Goal: Information Seeking & Learning: Learn about a topic

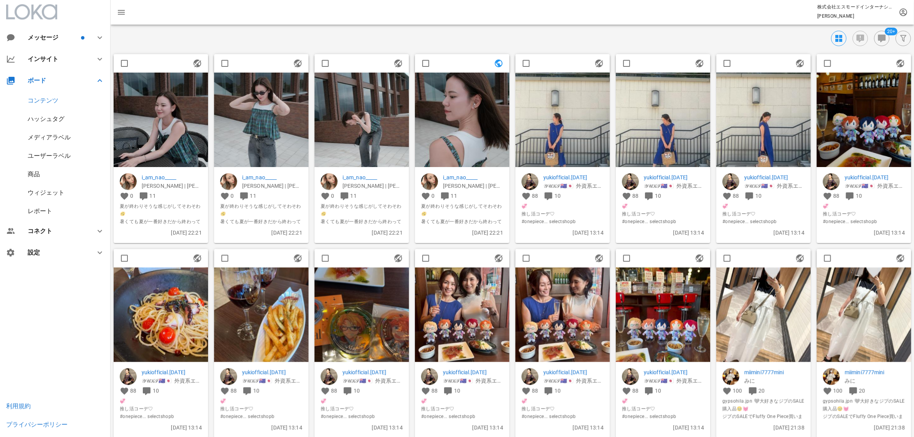
click at [468, 123] on img at bounding box center [462, 120] width 94 height 94
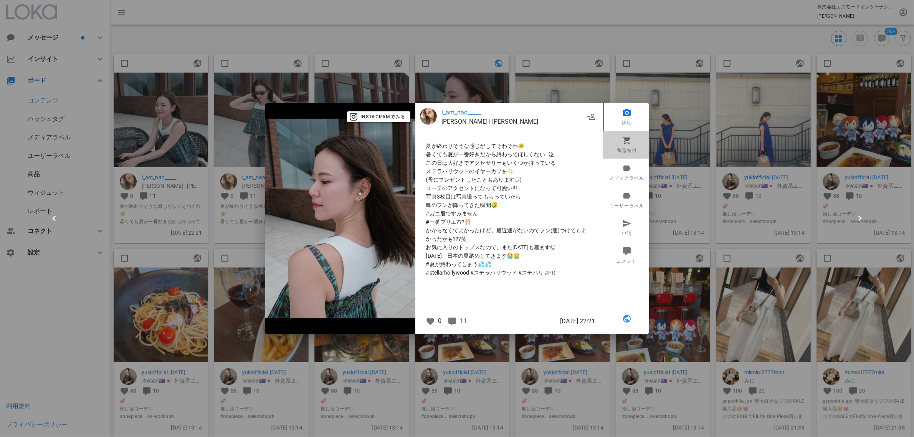
click at [628, 144] on icon at bounding box center [626, 140] width 9 height 9
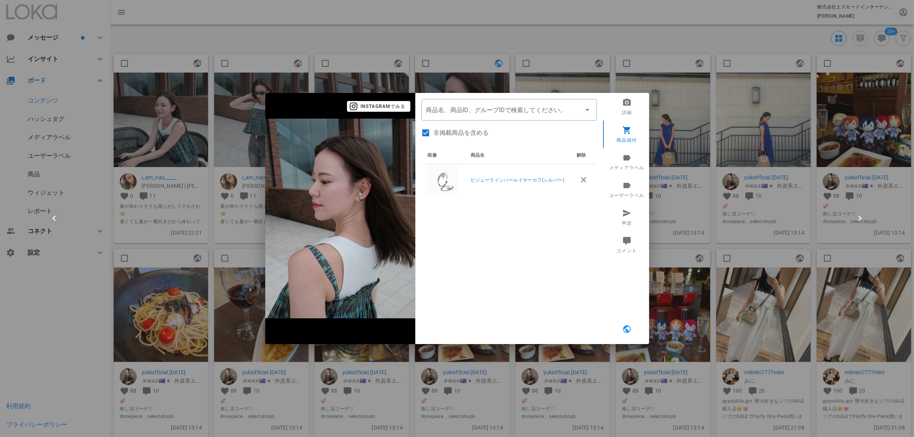
click at [679, 137] on div at bounding box center [457, 218] width 914 height 437
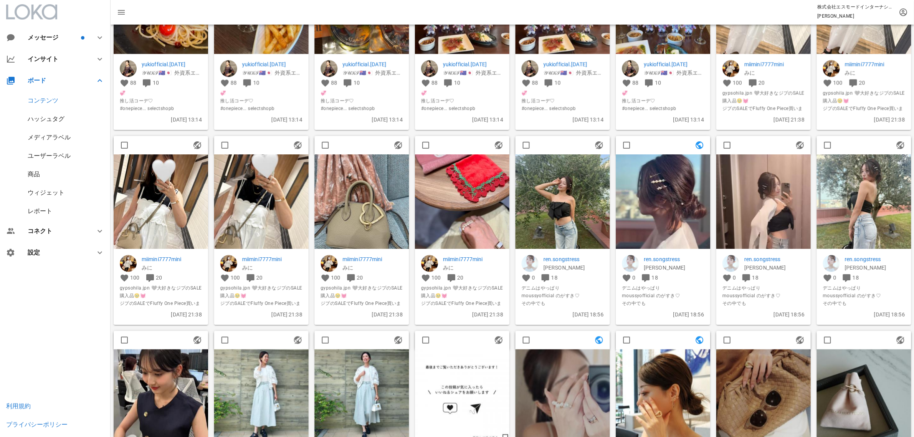
scroll to position [441, 0]
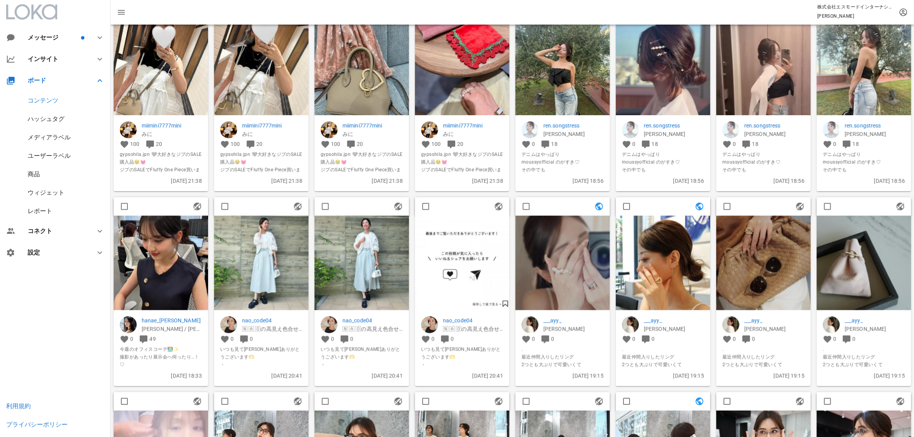
click at [585, 279] on img at bounding box center [563, 263] width 94 height 94
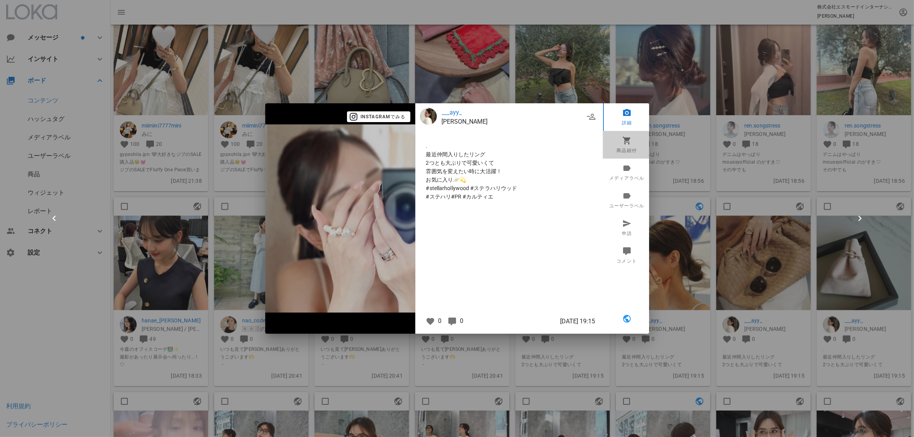
click at [628, 141] on icon at bounding box center [626, 140] width 9 height 9
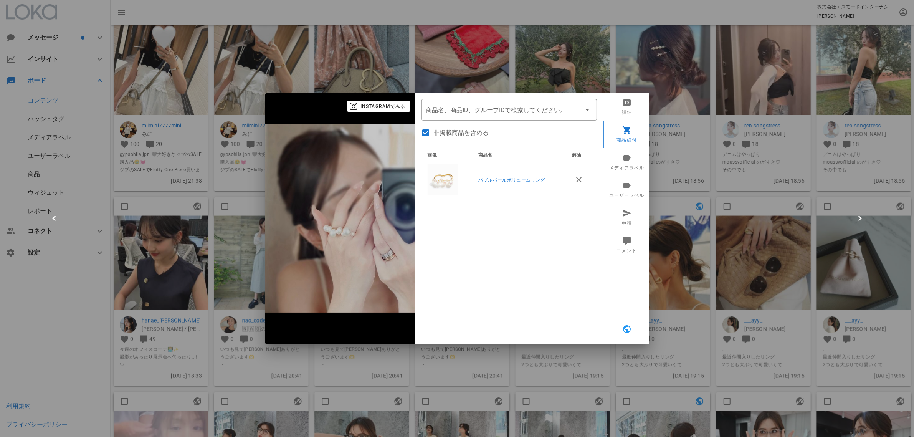
click at [697, 220] on div at bounding box center [457, 218] width 914 height 437
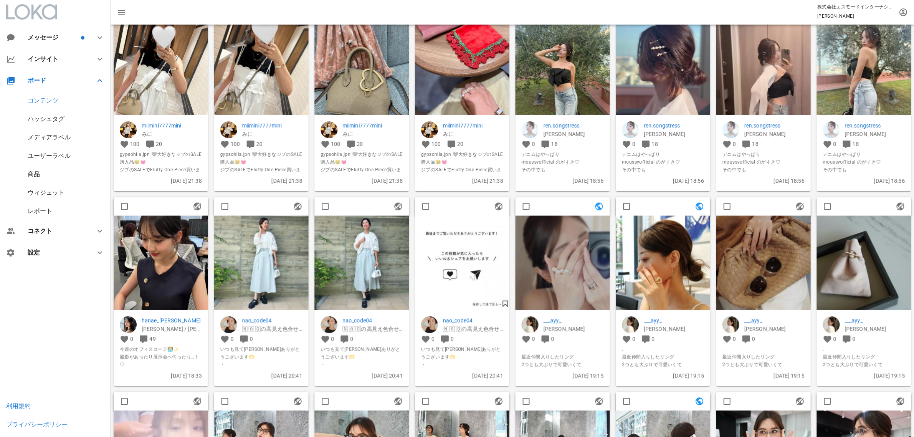
click at [666, 255] on img at bounding box center [663, 263] width 94 height 94
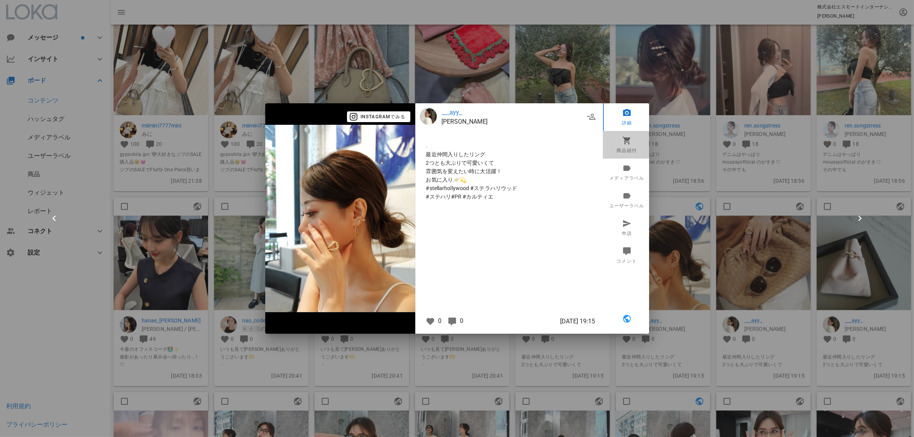
click at [620, 150] on link "商品紐付" at bounding box center [627, 145] width 48 height 28
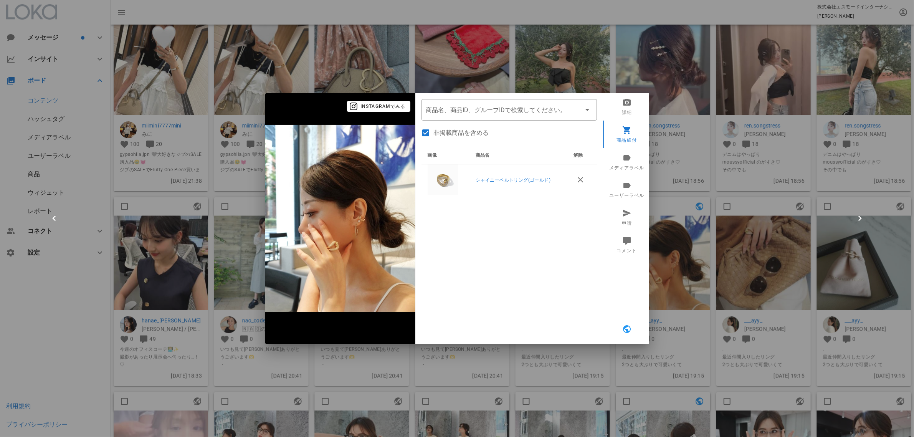
click at [721, 240] on div at bounding box center [457, 218] width 914 height 437
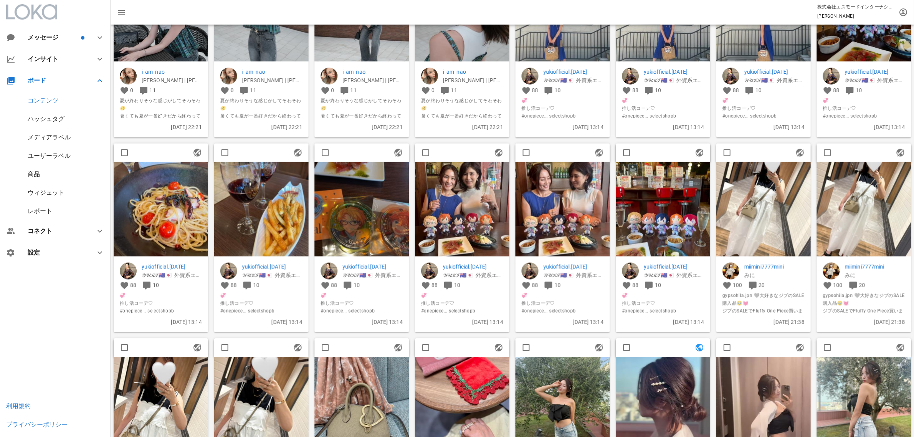
scroll to position [0, 0]
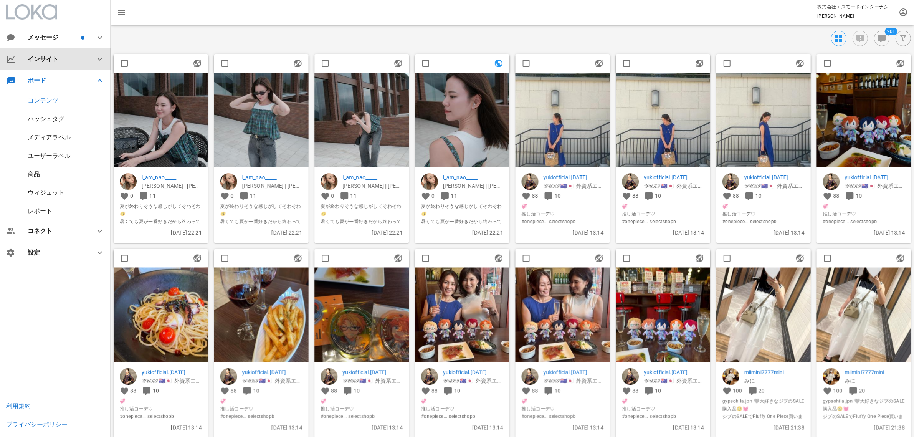
click at [58, 62] on div "インサイト" at bounding box center [57, 58] width 58 height 7
click at [48, 83] on div "サマリー" at bounding box center [40, 78] width 25 height 7
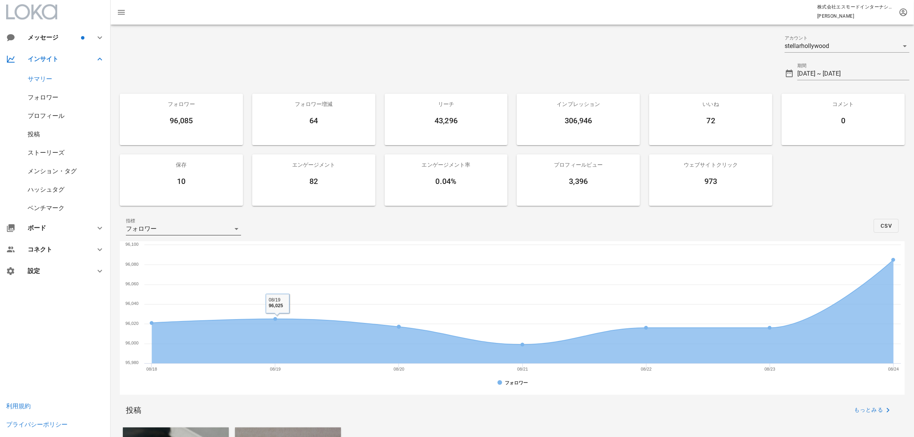
click at [238, 233] on icon at bounding box center [236, 228] width 9 height 9
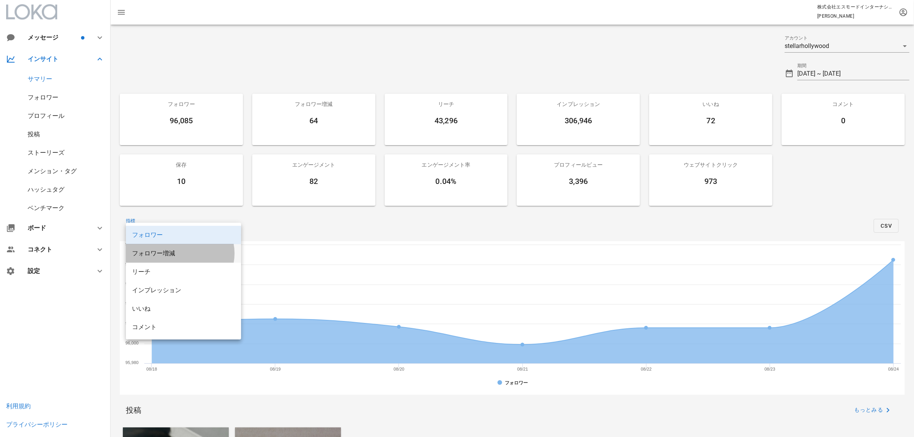
click at [204, 254] on div "フォロワー増減" at bounding box center [183, 253] width 103 height 7
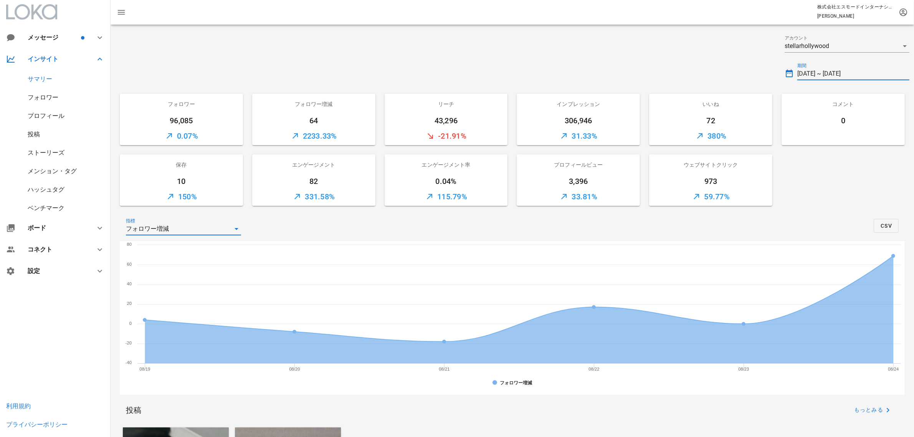
click at [838, 70] on input "[DATE] ~ [DATE]" at bounding box center [853, 74] width 112 height 12
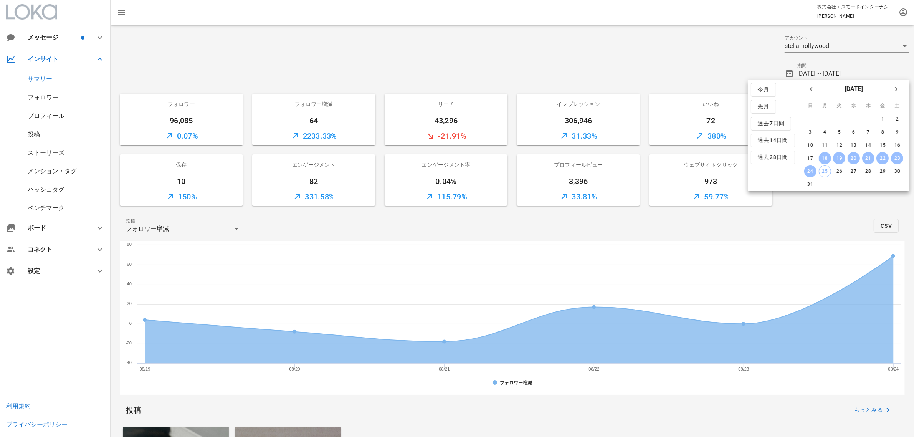
click at [592, 68] on div at bounding box center [445, 71] width 669 height 28
click at [41, 134] on div "投稿" at bounding box center [55, 134] width 111 height 18
click at [37, 134] on div "投稿" at bounding box center [34, 134] width 12 height 7
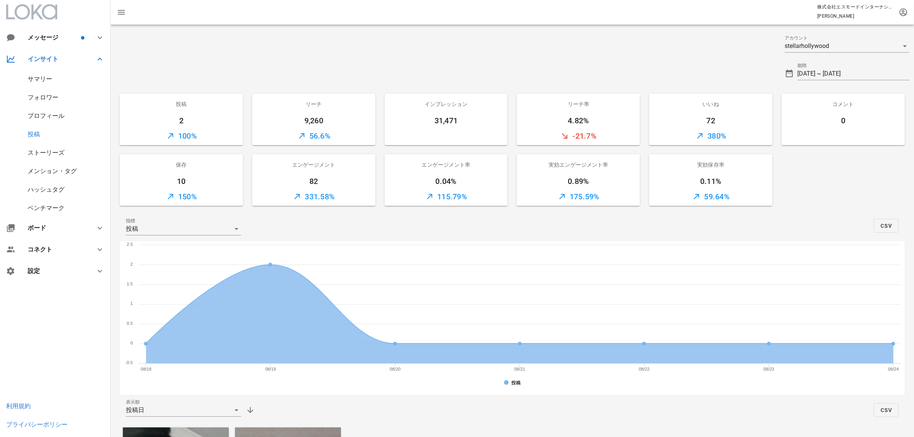
click at [41, 152] on div "ストーリーズ" at bounding box center [46, 152] width 37 height 7
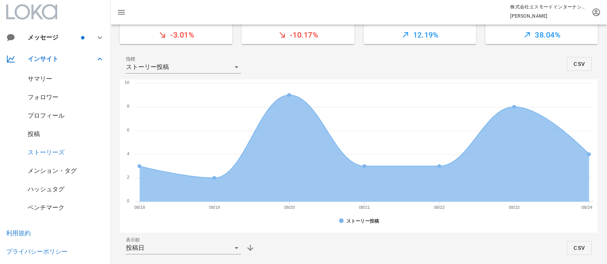
scroll to position [240, 0]
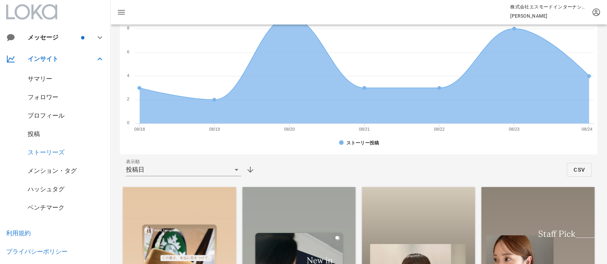
click at [37, 76] on div "サマリー" at bounding box center [40, 78] width 25 height 7
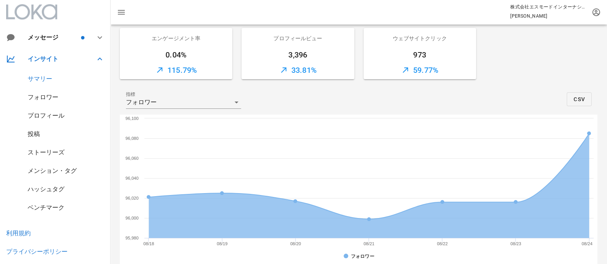
scroll to position [48, 0]
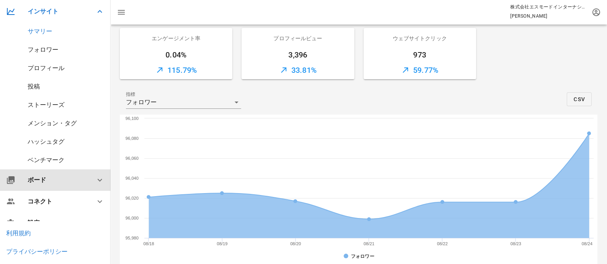
click at [42, 180] on div "ボード" at bounding box center [57, 180] width 58 height 7
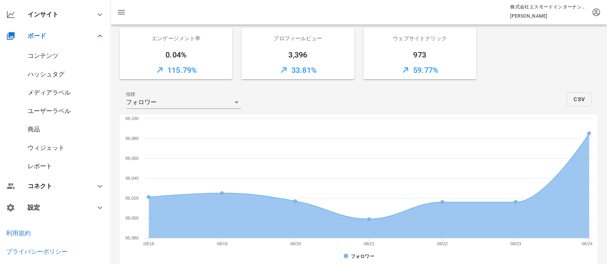
scroll to position [44, 0]
click at [50, 56] on div "コンテンツ" at bounding box center [43, 56] width 31 height 7
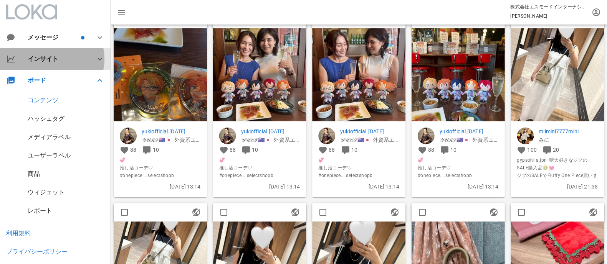
click at [49, 61] on div "インサイト" at bounding box center [57, 58] width 58 height 7
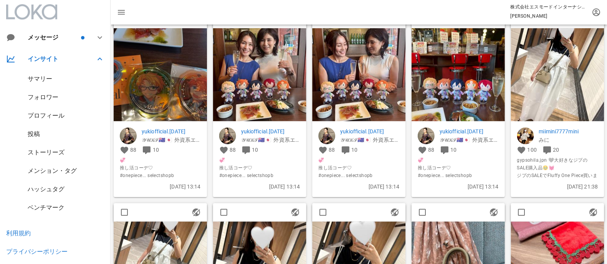
click at [43, 171] on div "メンション・タグ" at bounding box center [52, 170] width 49 height 7
